Goal: Information Seeking & Learning: Learn about a topic

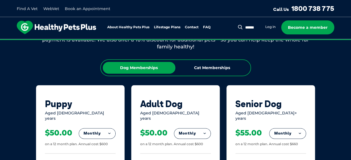
scroll to position [279, 0]
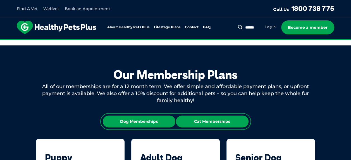
click at [211, 121] on div "Cat Memberships" at bounding box center [212, 121] width 73 height 12
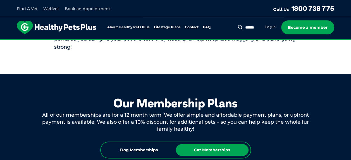
scroll to position [307, 0]
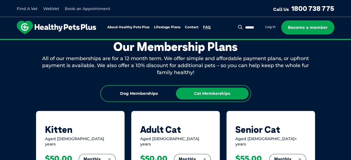
click at [209, 26] on link "FAQ" at bounding box center [207, 27] width 8 height 4
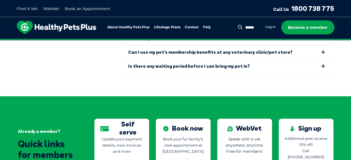
scroll to position [1203, 0]
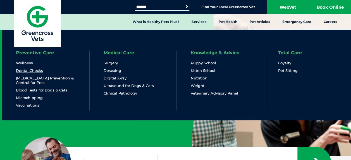
click at [41, 71] on link "Dental Checks" at bounding box center [29, 70] width 27 height 5
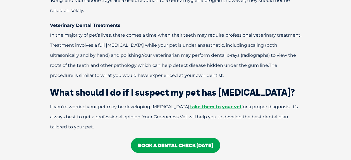
scroll to position [1228, 0]
